Goal: Task Accomplishment & Management: Manage account settings

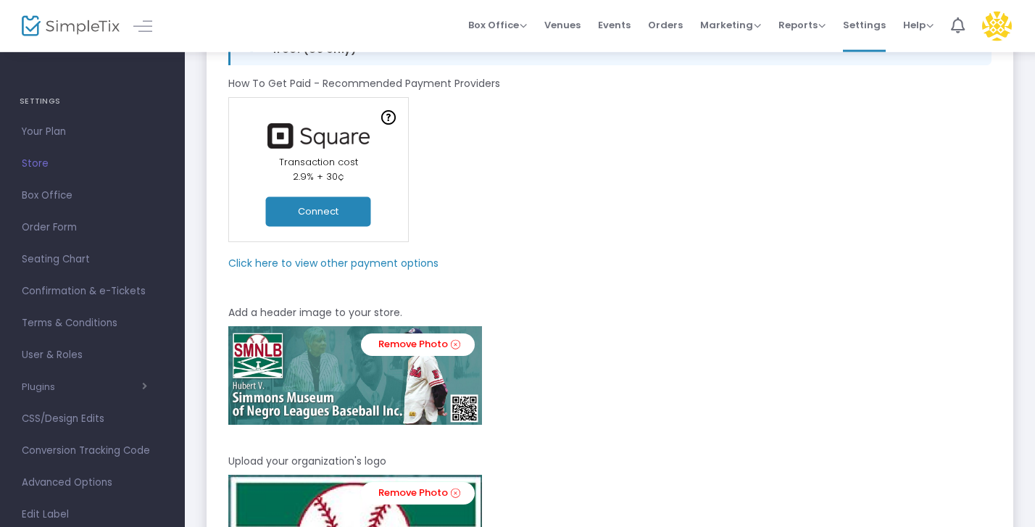
scroll to position [155, 0]
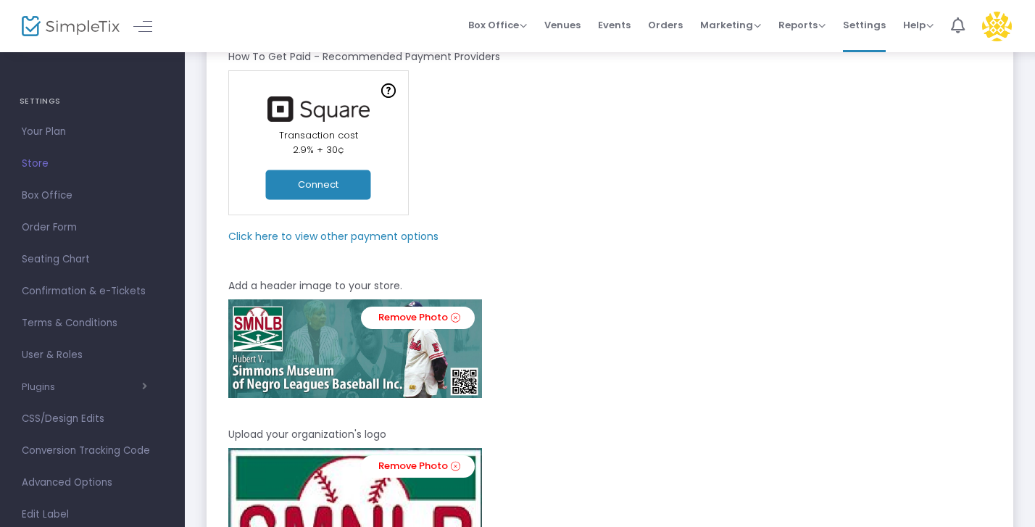
click at [388, 236] on m-panel-subtitle "Click here to view other payment options" at bounding box center [333, 236] width 210 height 15
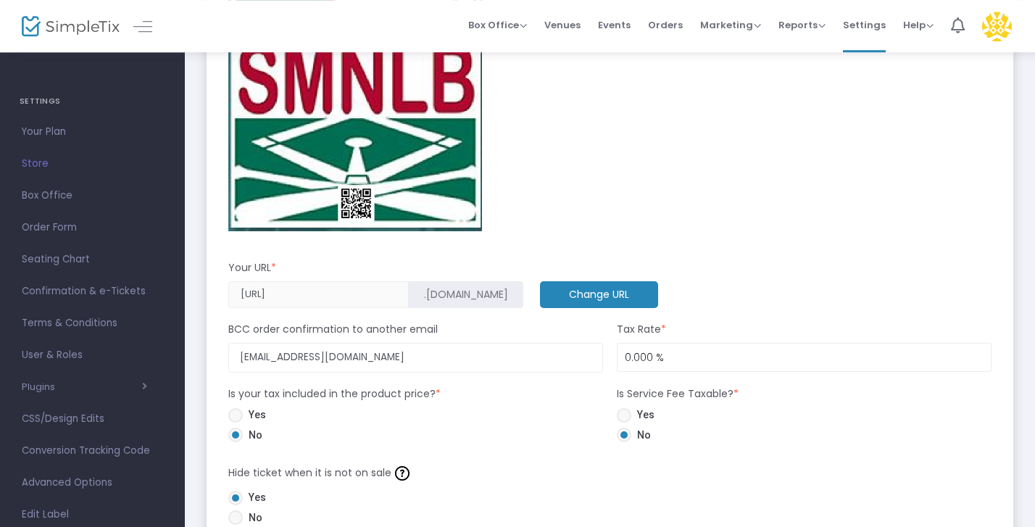
scroll to position [776, 0]
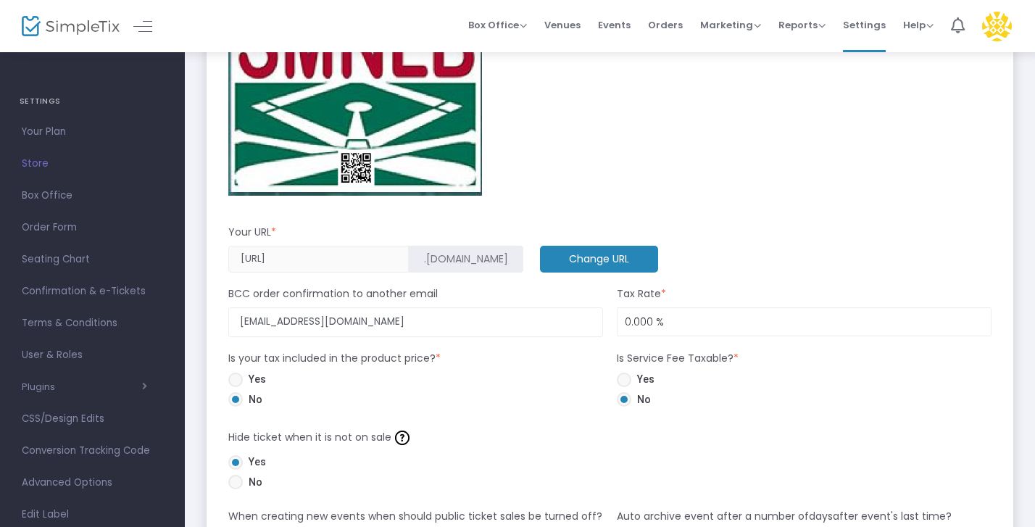
click at [36, 164] on span "Store" at bounding box center [92, 163] width 141 height 19
click at [74, 257] on span "Seating Chart" at bounding box center [92, 259] width 141 height 19
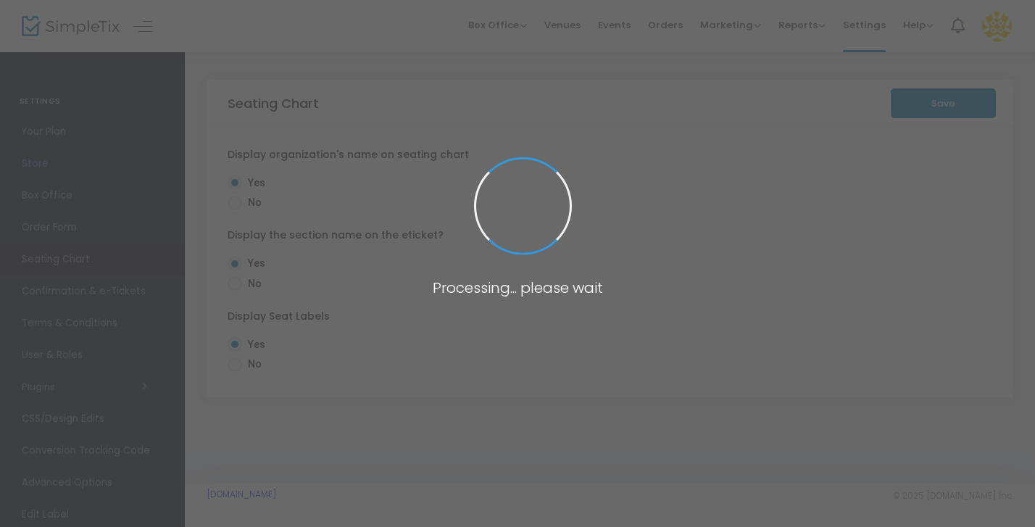
radio input "false"
radio input "true"
radio input "false"
radio input "true"
